Goal: Task Accomplishment & Management: Manage account settings

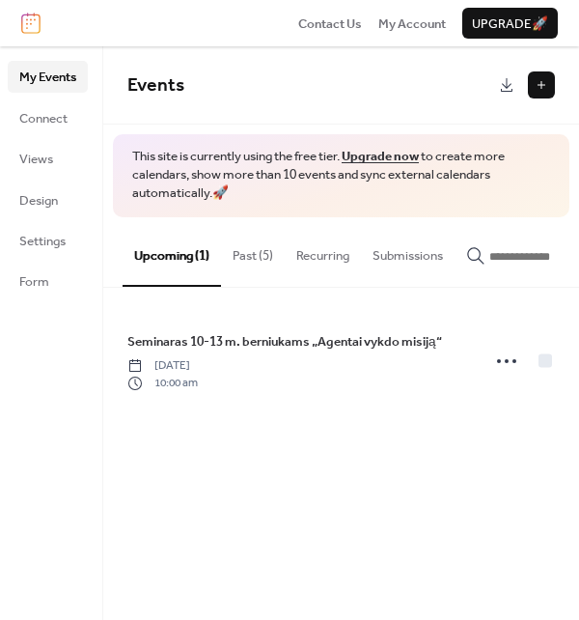
click at [243, 254] on button "Past (5)" at bounding box center [253, 251] width 64 height 68
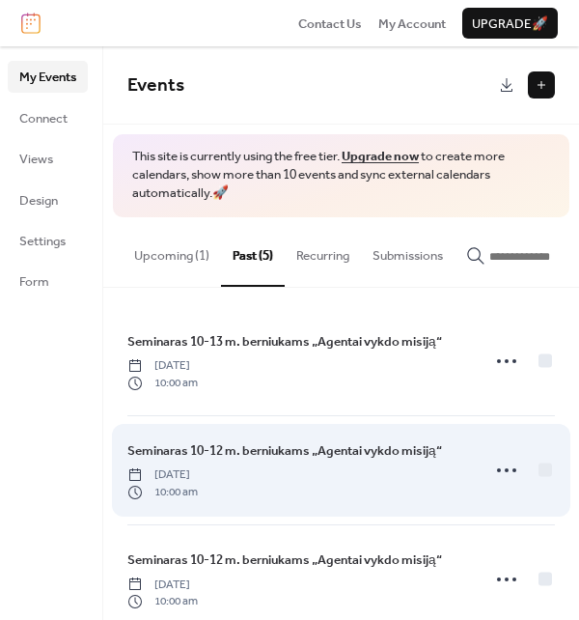
click at [332, 452] on span "Seminaras 10-12 m. berniukams „Agentai vykdo misiją“" at bounding box center [284, 450] width 315 height 19
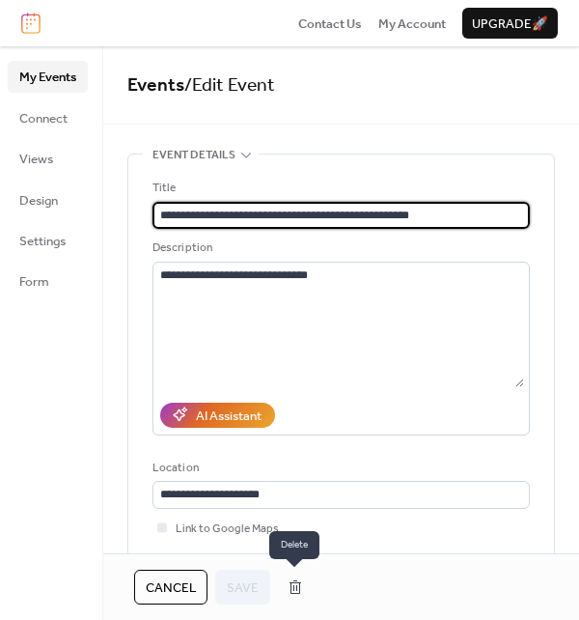
click at [293, 586] on button "button" at bounding box center [295, 586] width 35 height 31
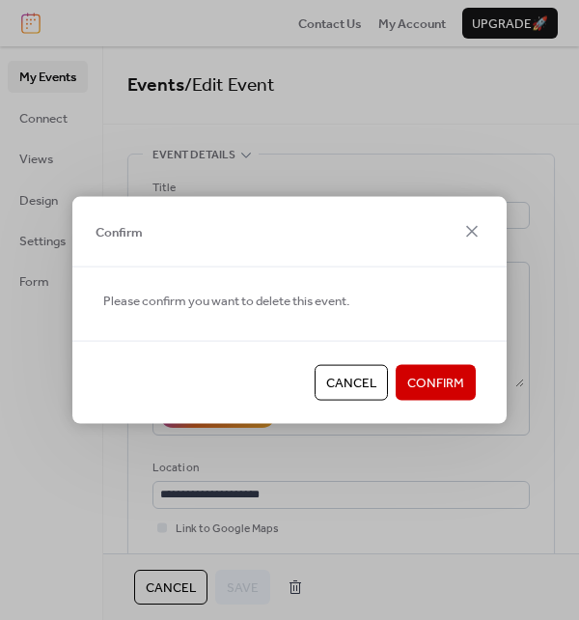
click at [444, 374] on span "Confirm" at bounding box center [435, 383] width 57 height 19
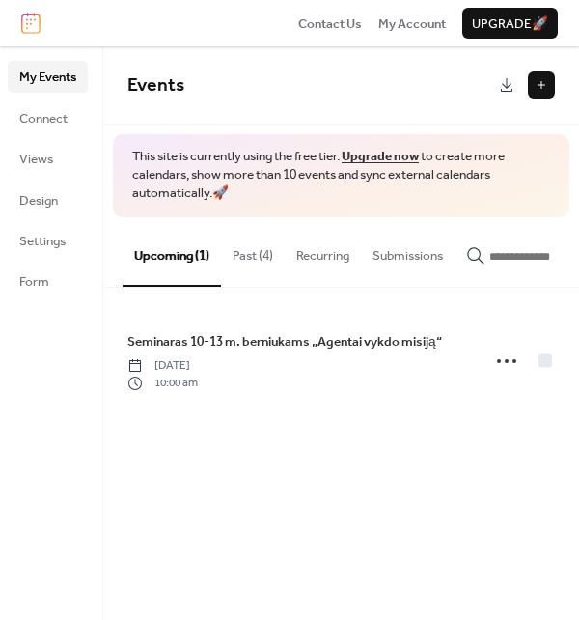
click at [250, 251] on button "Past (4)" at bounding box center [253, 251] width 64 height 68
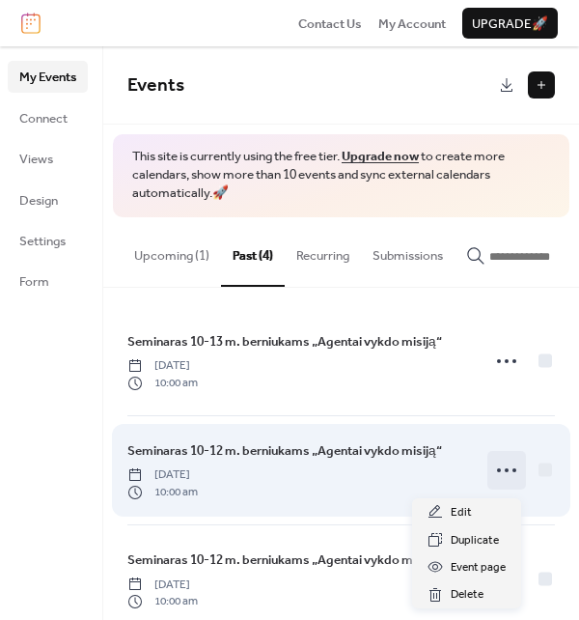
click at [498, 476] on icon at bounding box center [506, 470] width 31 height 31
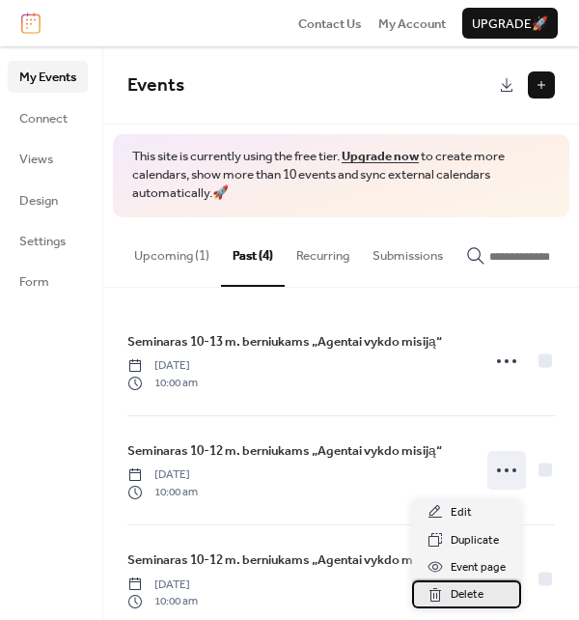
click at [472, 594] on span "Delete" at bounding box center [467, 594] width 33 height 19
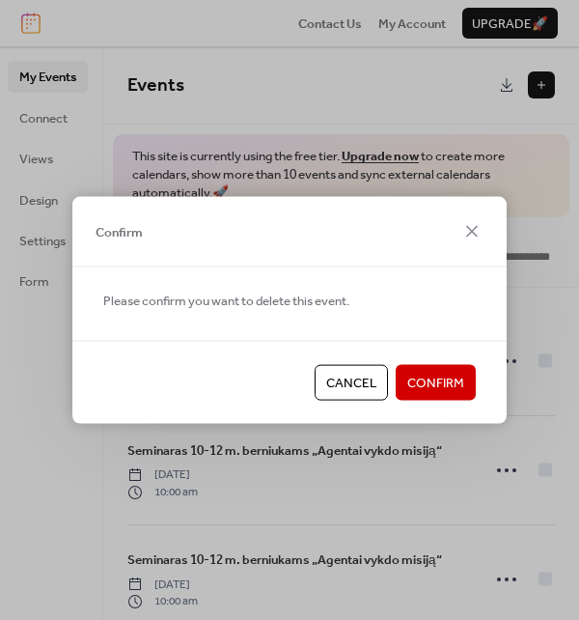
click at [428, 374] on span "Confirm" at bounding box center [435, 383] width 57 height 19
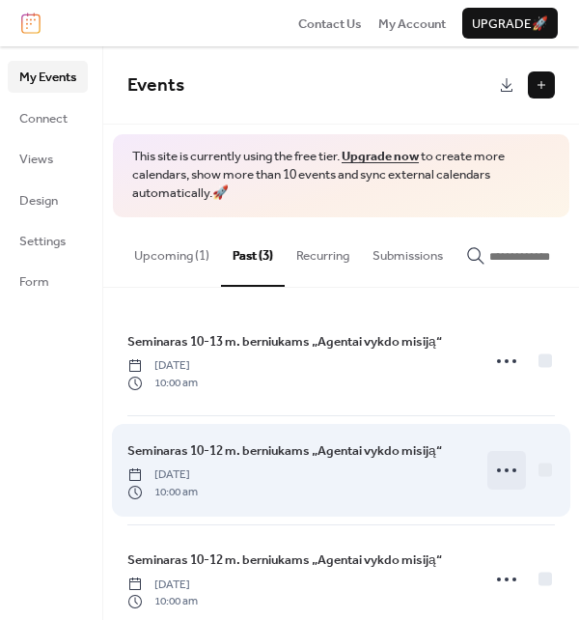
click at [502, 481] on icon at bounding box center [506, 470] width 31 height 31
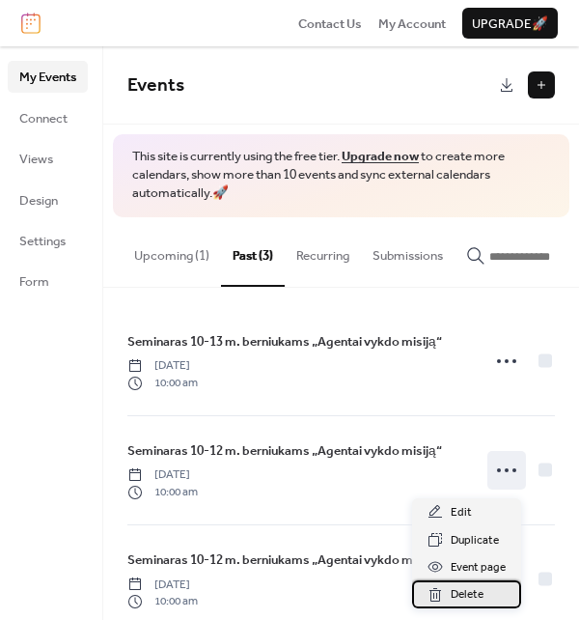
click at [476, 596] on span "Delete" at bounding box center [467, 594] width 33 height 19
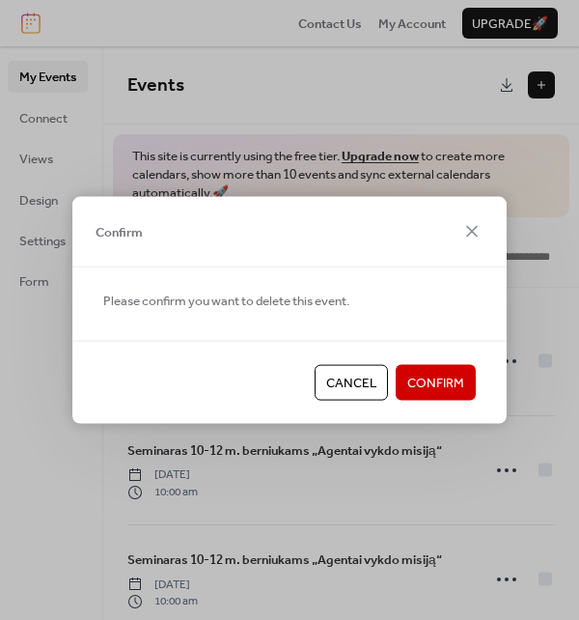
click at [424, 379] on span "Confirm" at bounding box center [435, 383] width 57 height 19
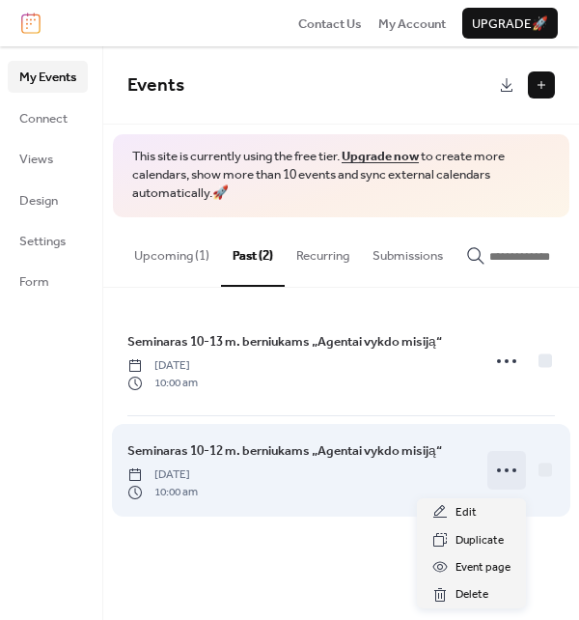
click at [498, 472] on circle at bounding box center [499, 470] width 4 height 4
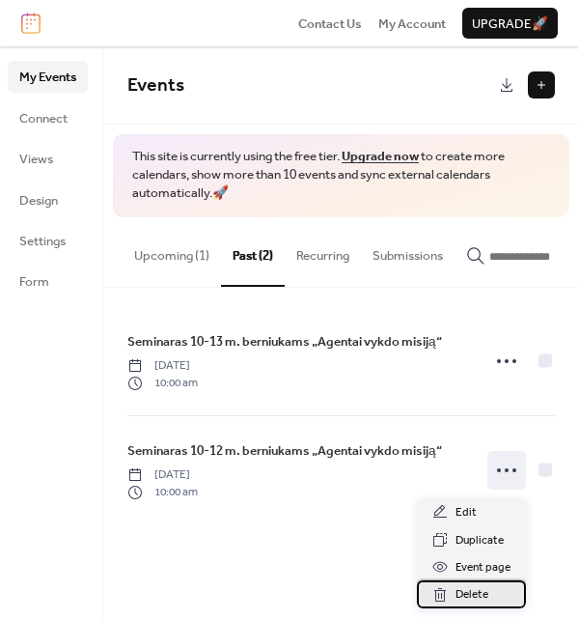
click at [471, 596] on span "Delete" at bounding box center [472, 594] width 33 height 19
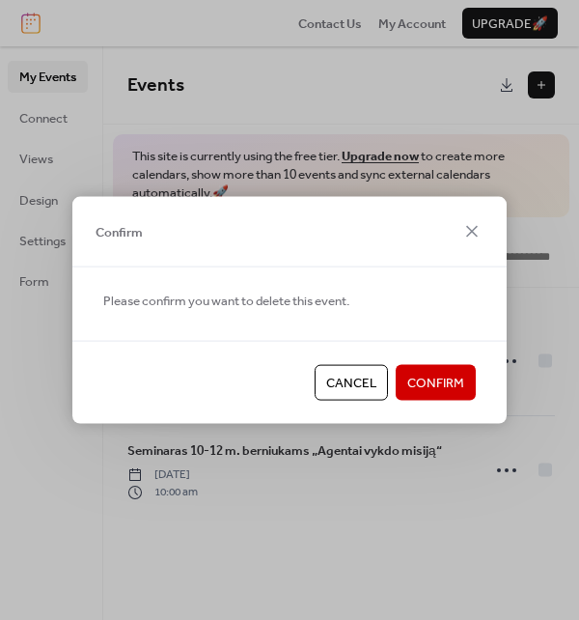
click at [425, 389] on span "Confirm" at bounding box center [435, 383] width 57 height 19
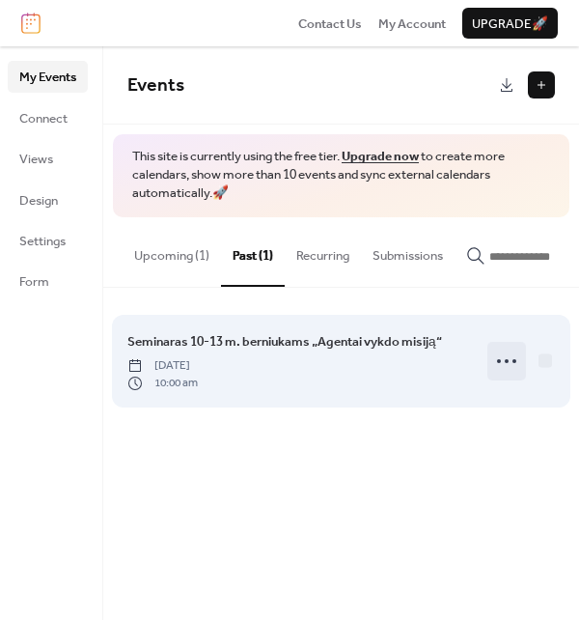
click at [509, 365] on icon at bounding box center [506, 361] width 31 height 31
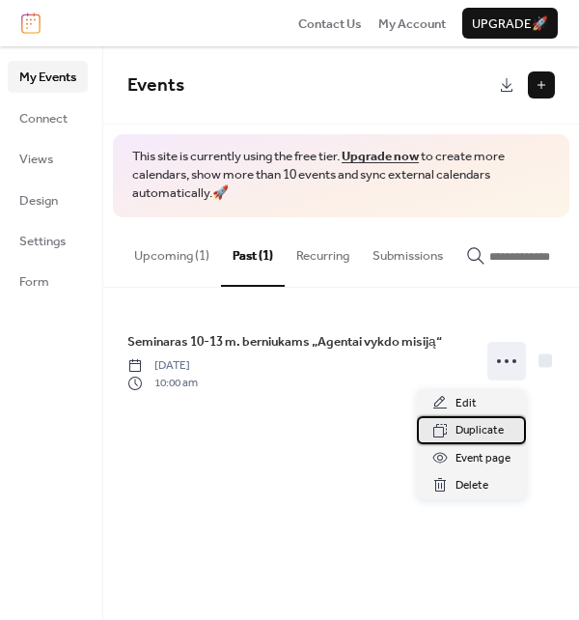
click at [475, 428] on span "Duplicate" at bounding box center [480, 430] width 48 height 19
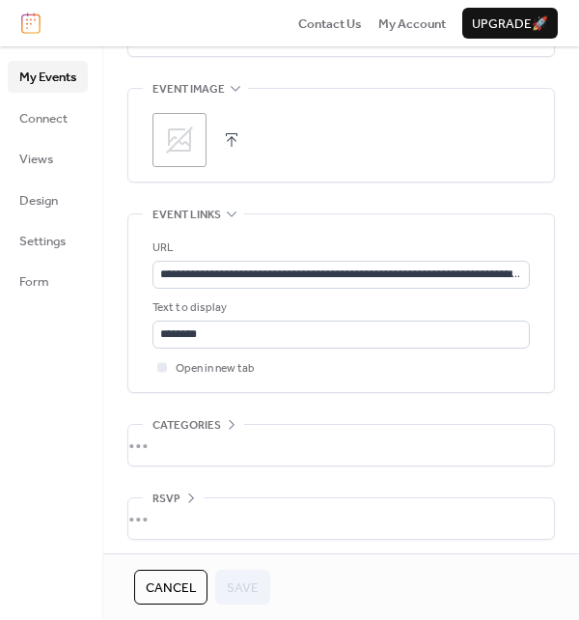
scroll to position [988, 0]
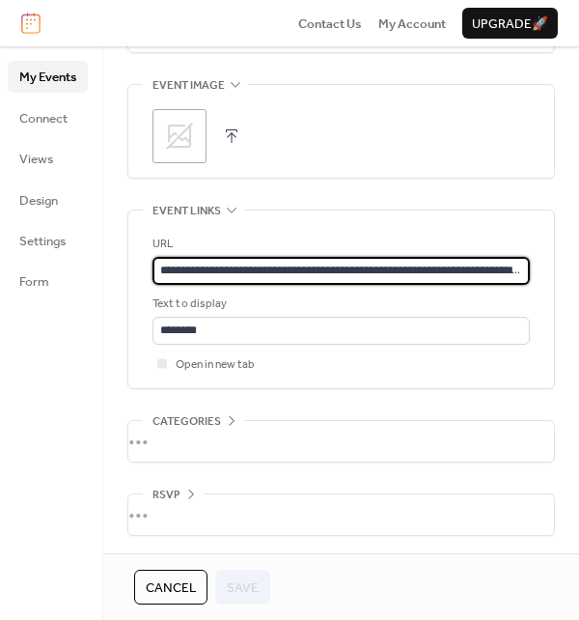
click at [378, 269] on input "**********" at bounding box center [340, 270] width 377 height 27
paste input "text"
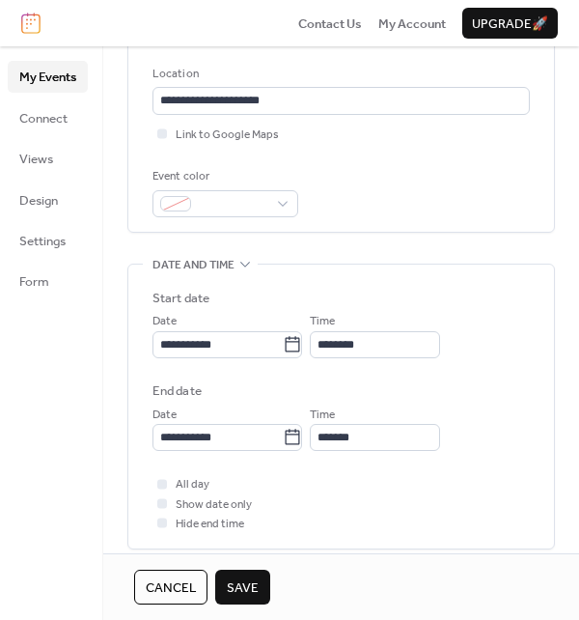
scroll to position [483, 0]
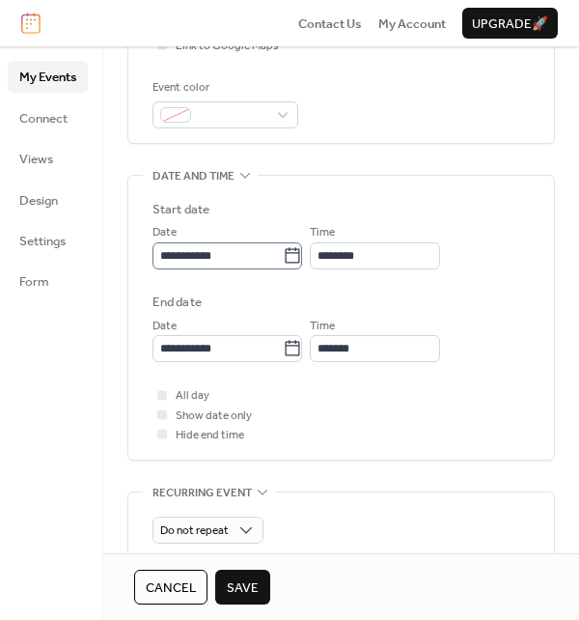
type input "**********"
click at [302, 255] on icon at bounding box center [292, 255] width 19 height 19
click at [283, 255] on input "**********" at bounding box center [217, 255] width 130 height 27
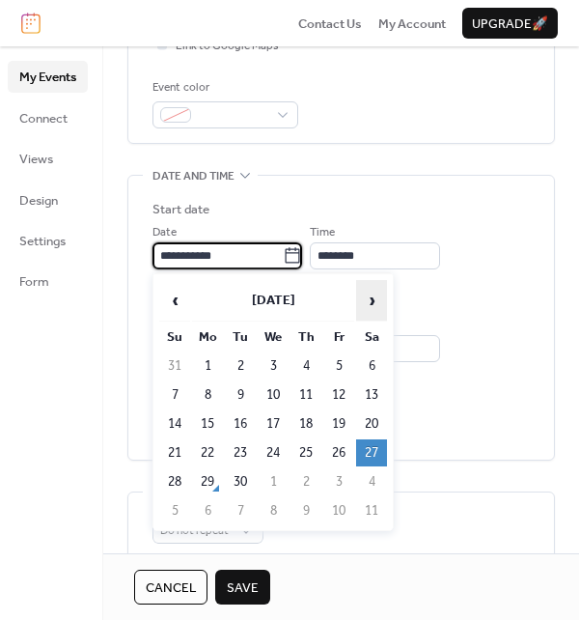
click at [371, 300] on span "›" at bounding box center [371, 300] width 29 height 39
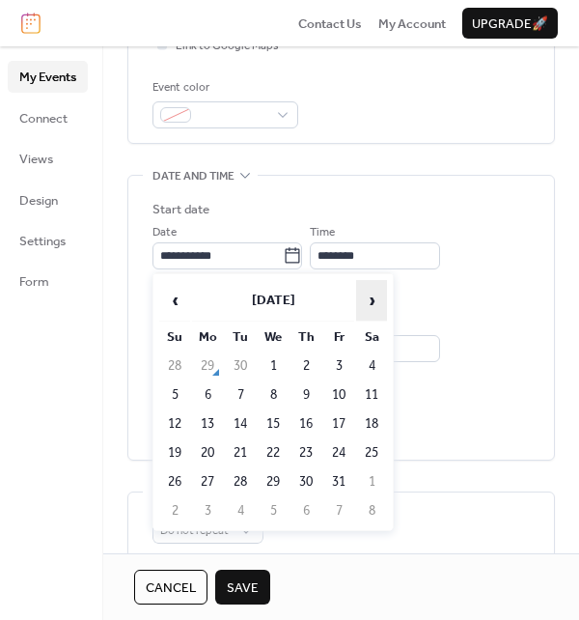
click at [371, 300] on span "›" at bounding box center [371, 300] width 29 height 39
click at [374, 450] on td "22" at bounding box center [371, 452] width 31 height 27
type input "**********"
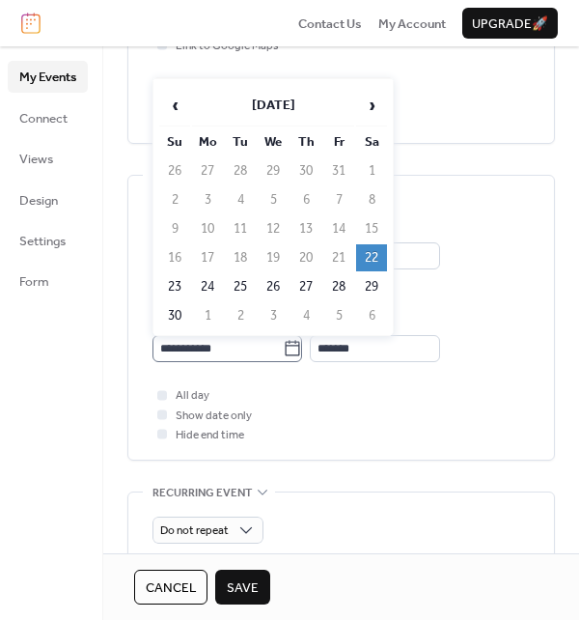
click at [297, 344] on icon at bounding box center [292, 348] width 19 height 19
click at [283, 344] on input "**********" at bounding box center [217, 348] width 130 height 27
click at [369, 253] on td "22" at bounding box center [371, 257] width 31 height 27
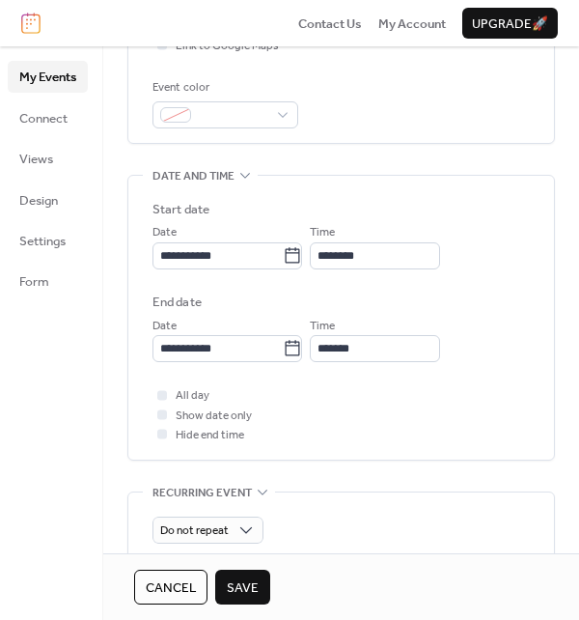
click at [423, 393] on div "All day Show date only Hide end time" at bounding box center [340, 414] width 377 height 59
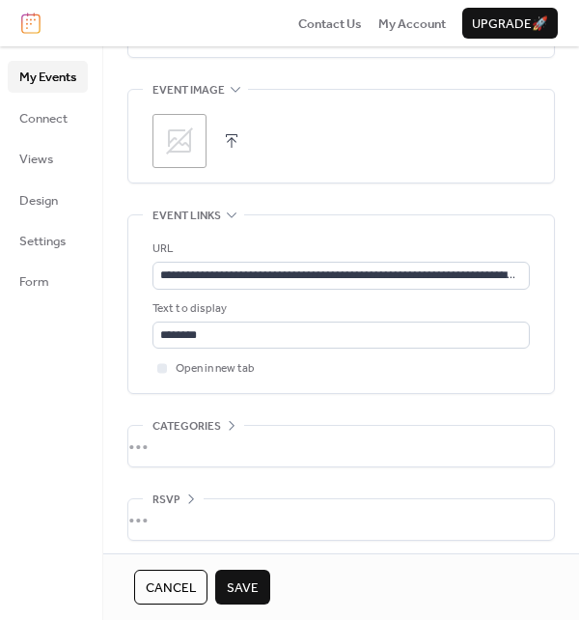
scroll to position [988, 0]
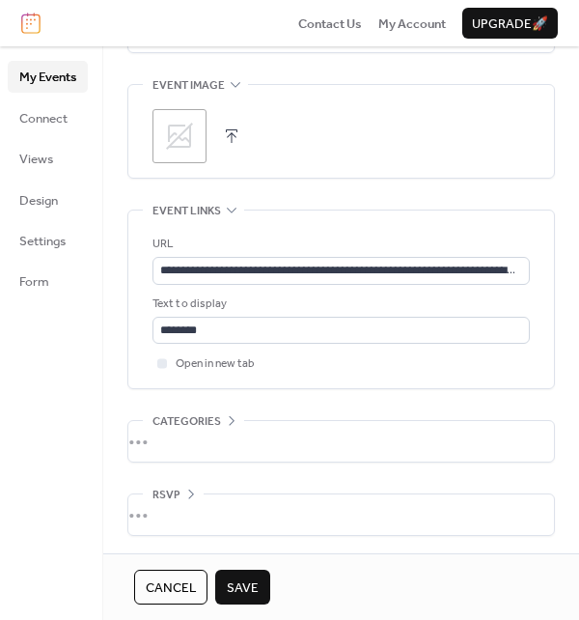
click at [229, 590] on span "Save" at bounding box center [243, 587] width 32 height 19
